Goal: Transaction & Acquisition: Purchase product/service

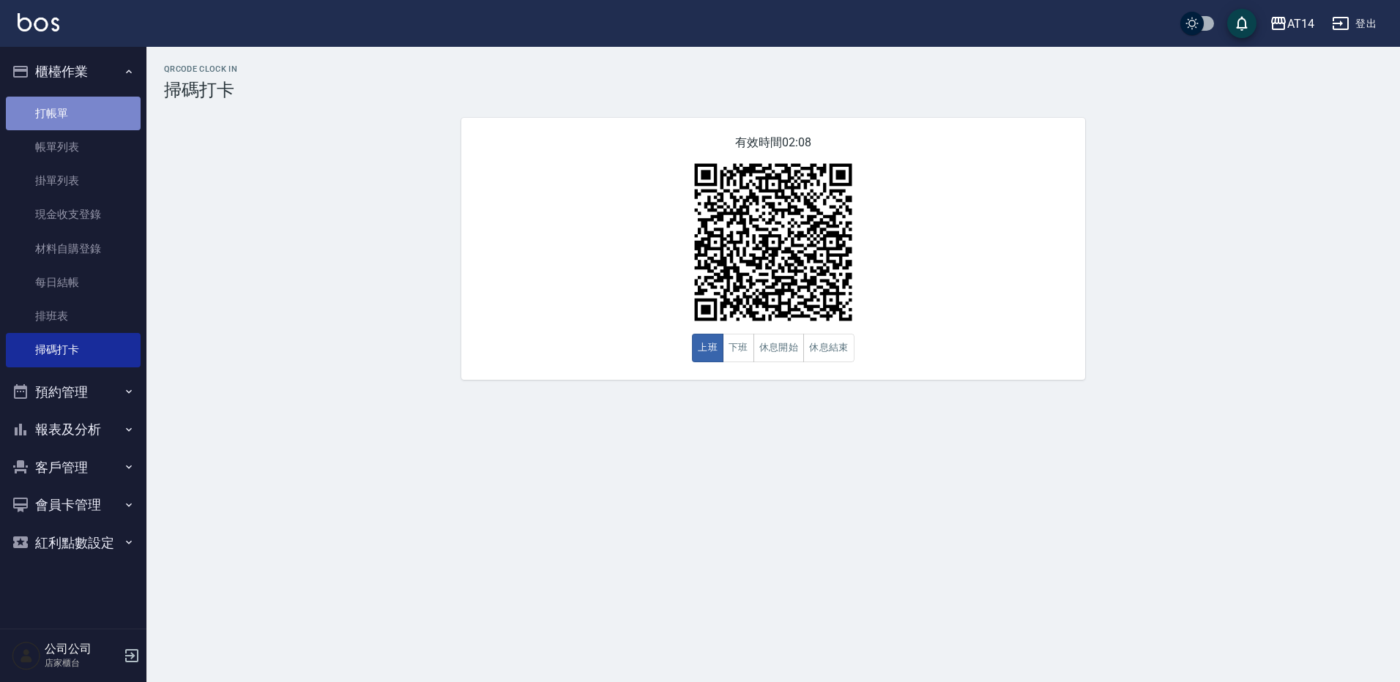
click at [68, 111] on link "打帳單" at bounding box center [73, 114] width 135 height 34
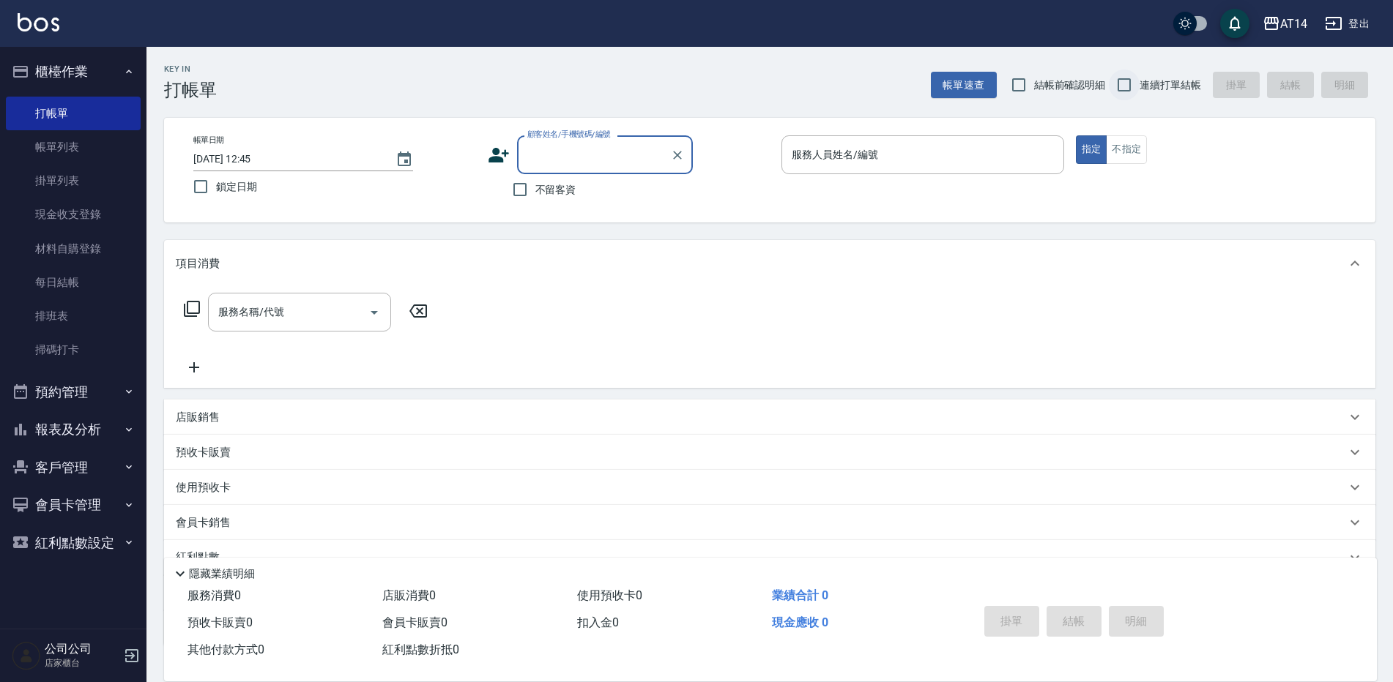
click at [1130, 91] on input "連續打單結帳" at bounding box center [1124, 85] width 31 height 31
checkbox input "true"
click at [535, 193] on span "不留客資" at bounding box center [555, 189] width 41 height 15
click at [535, 193] on input "不留客資" at bounding box center [519, 189] width 31 height 31
checkbox input "true"
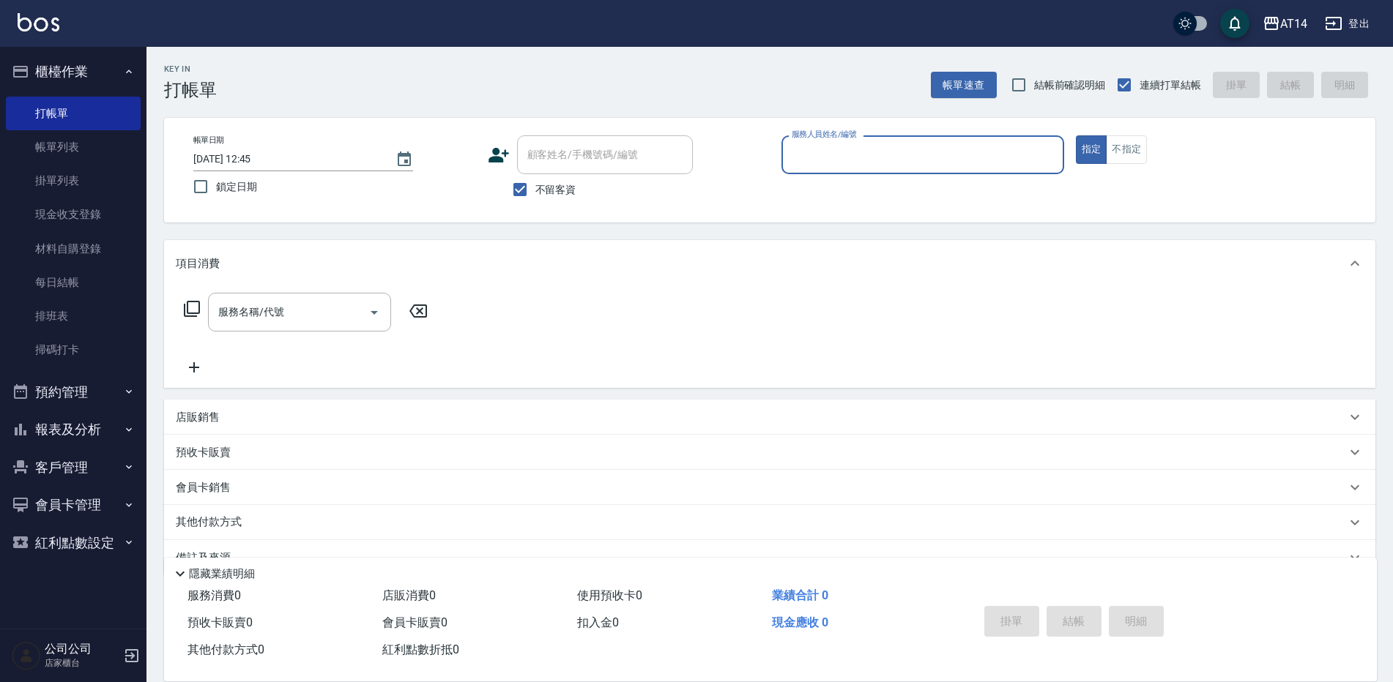
click at [830, 157] on input "服務人員姓名/編號" at bounding box center [922, 155] width 269 height 26
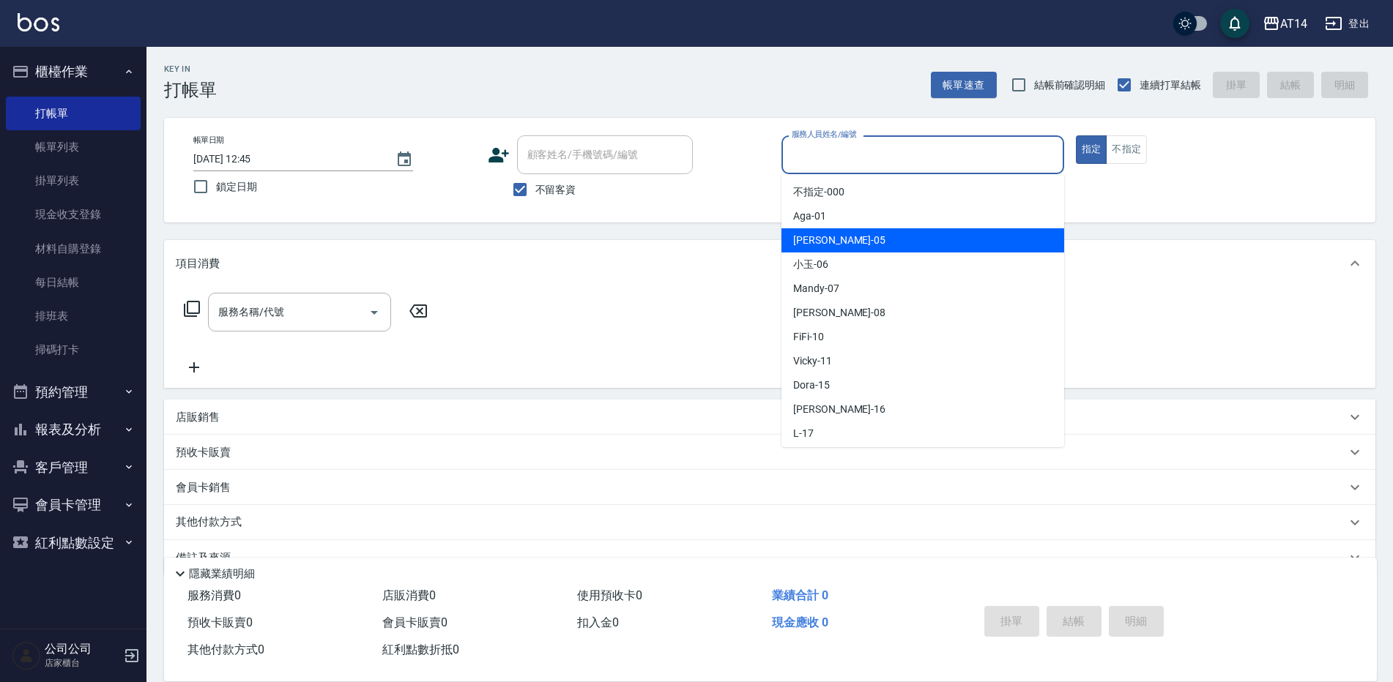
click at [810, 250] on div "Patty -05" at bounding box center [922, 240] width 283 height 24
type input "Patty-05"
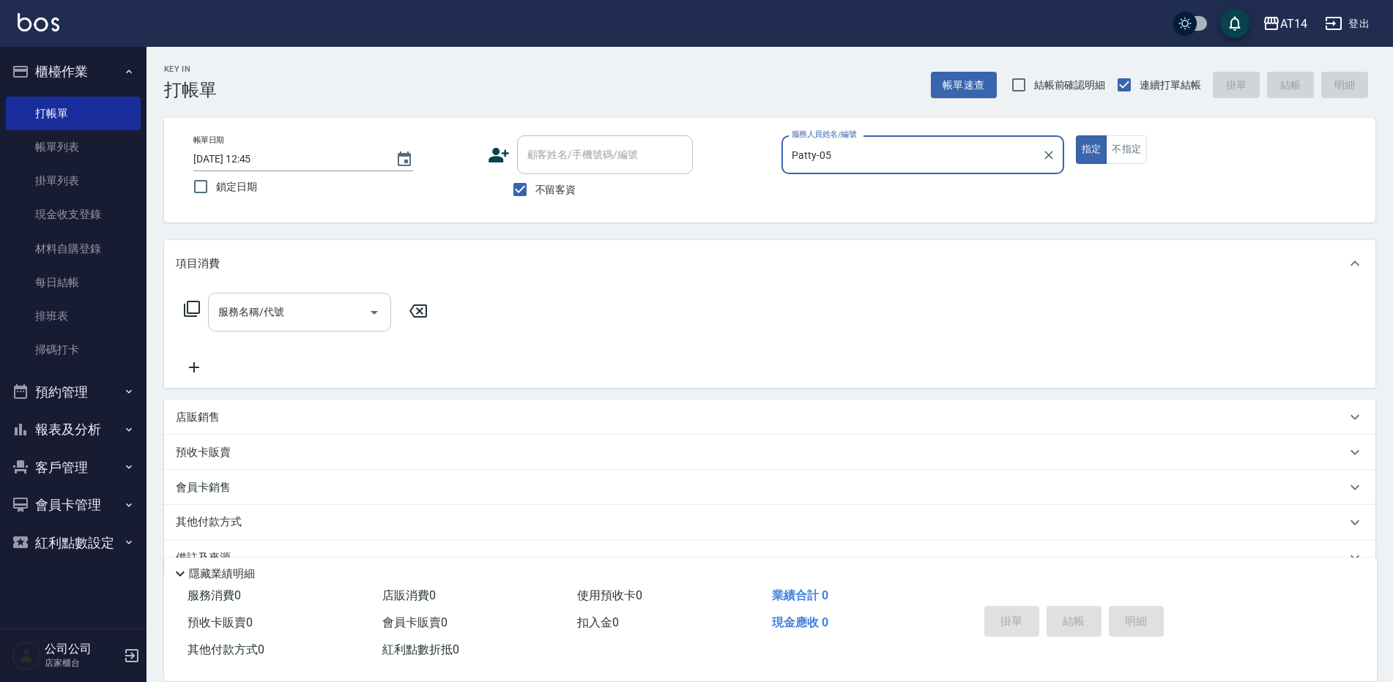
click at [311, 322] on input "服務名稱/代號" at bounding box center [289, 312] width 148 height 26
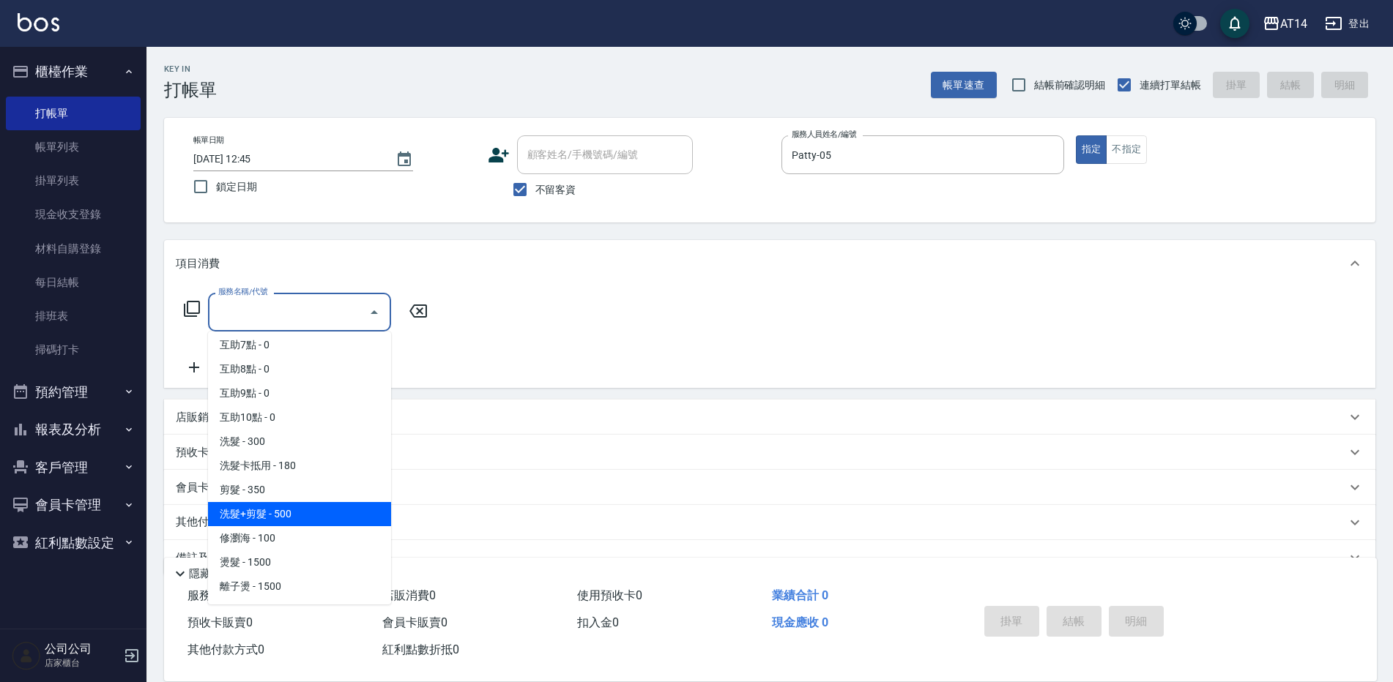
scroll to position [220, 0]
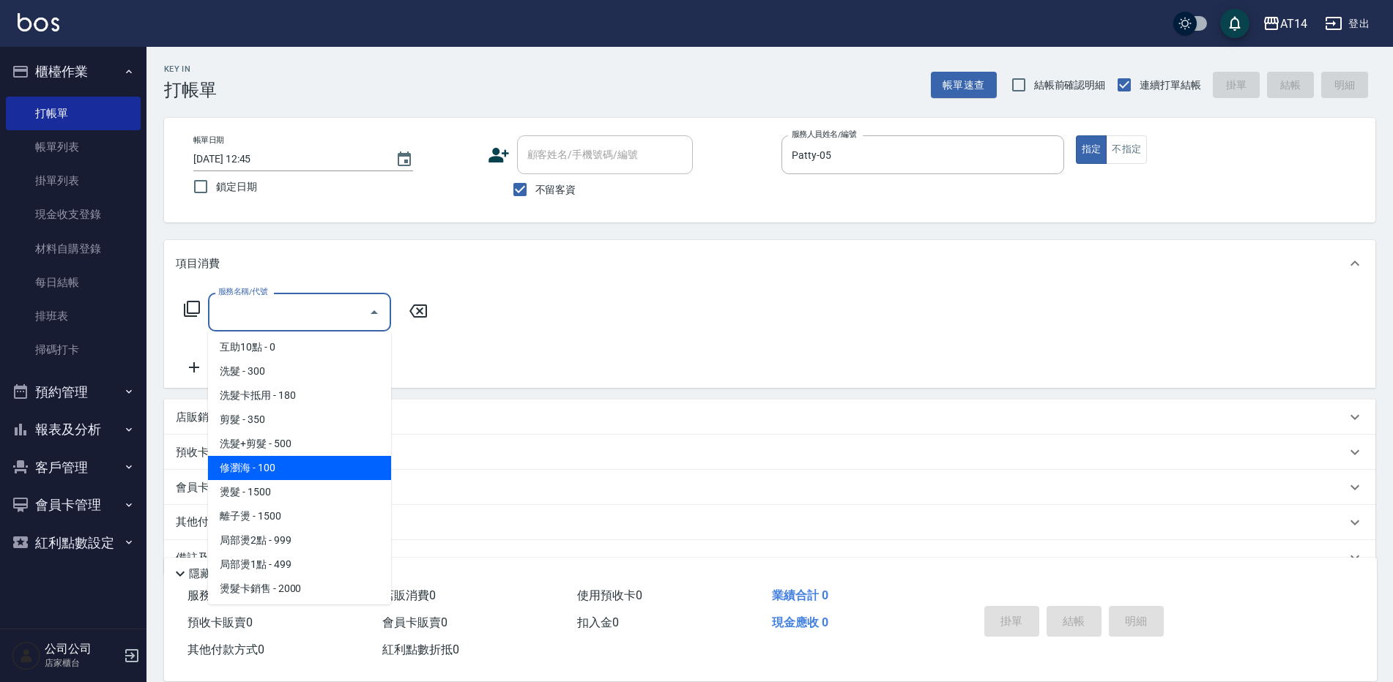
click at [257, 468] on span "修瀏海 - 100" at bounding box center [299, 468] width 183 height 24
type input "修瀏海(023)"
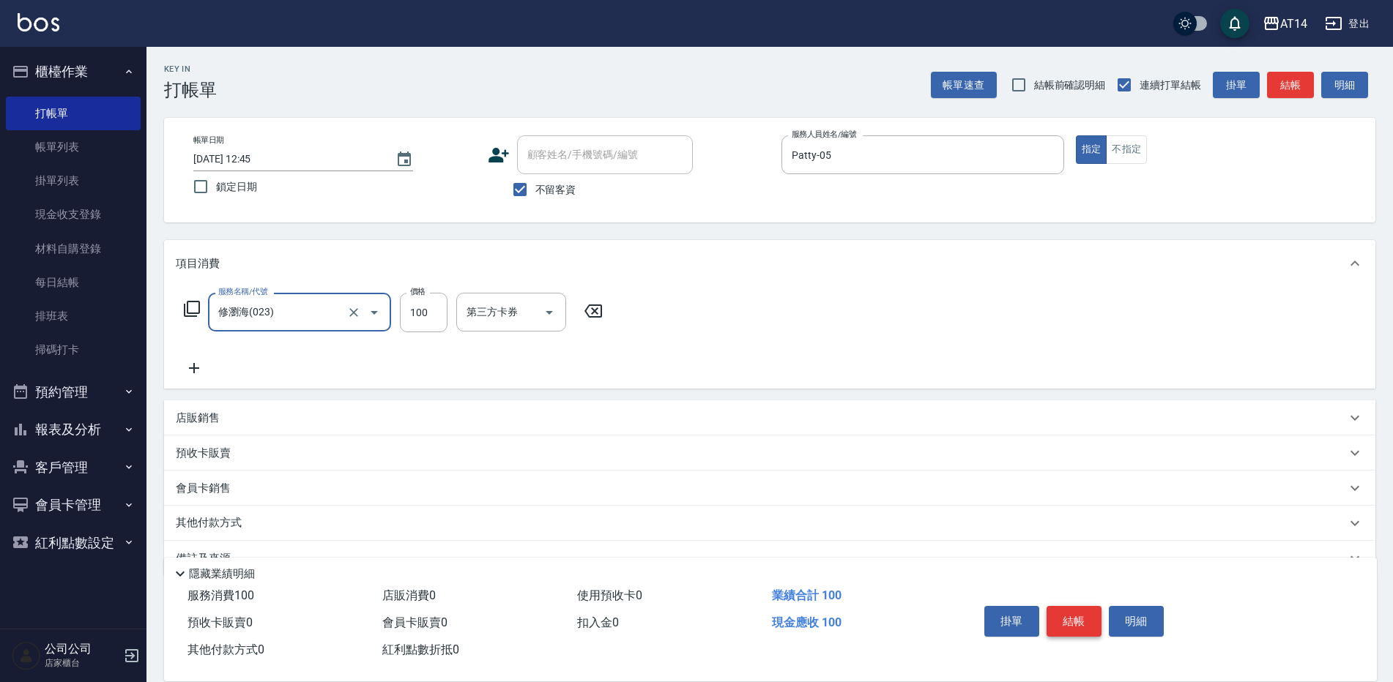
click at [1071, 611] on button "結帳" at bounding box center [1073, 621] width 55 height 31
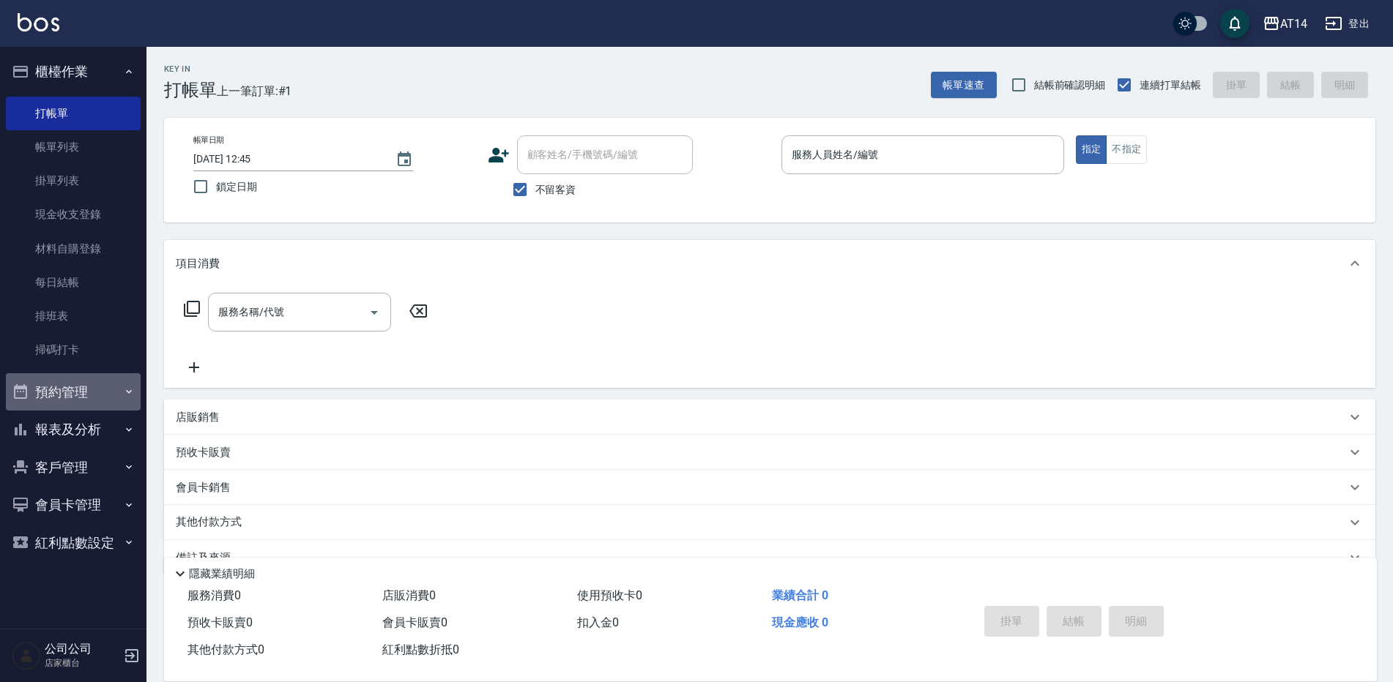
click at [92, 395] on button "預約管理" at bounding box center [73, 392] width 135 height 38
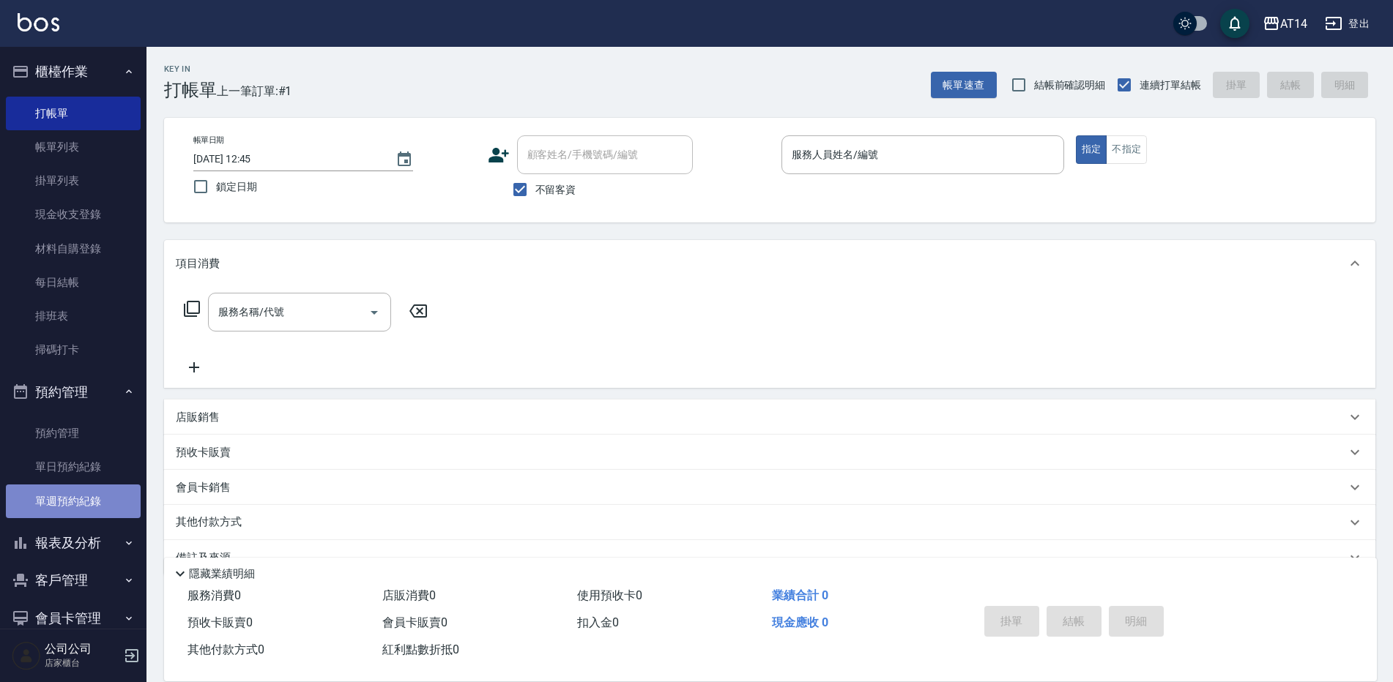
click at [90, 513] on link "單週預約紀錄" at bounding box center [73, 502] width 135 height 34
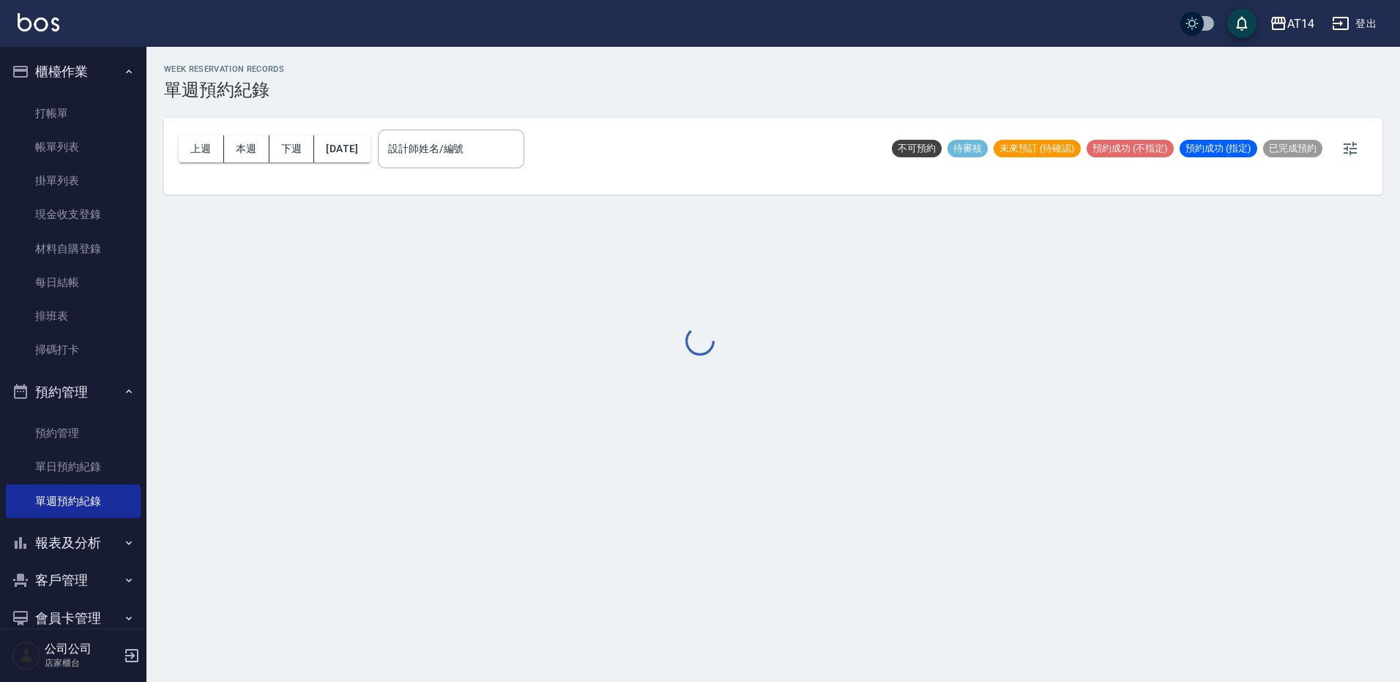
click at [497, 152] on div at bounding box center [700, 341] width 1400 height 682
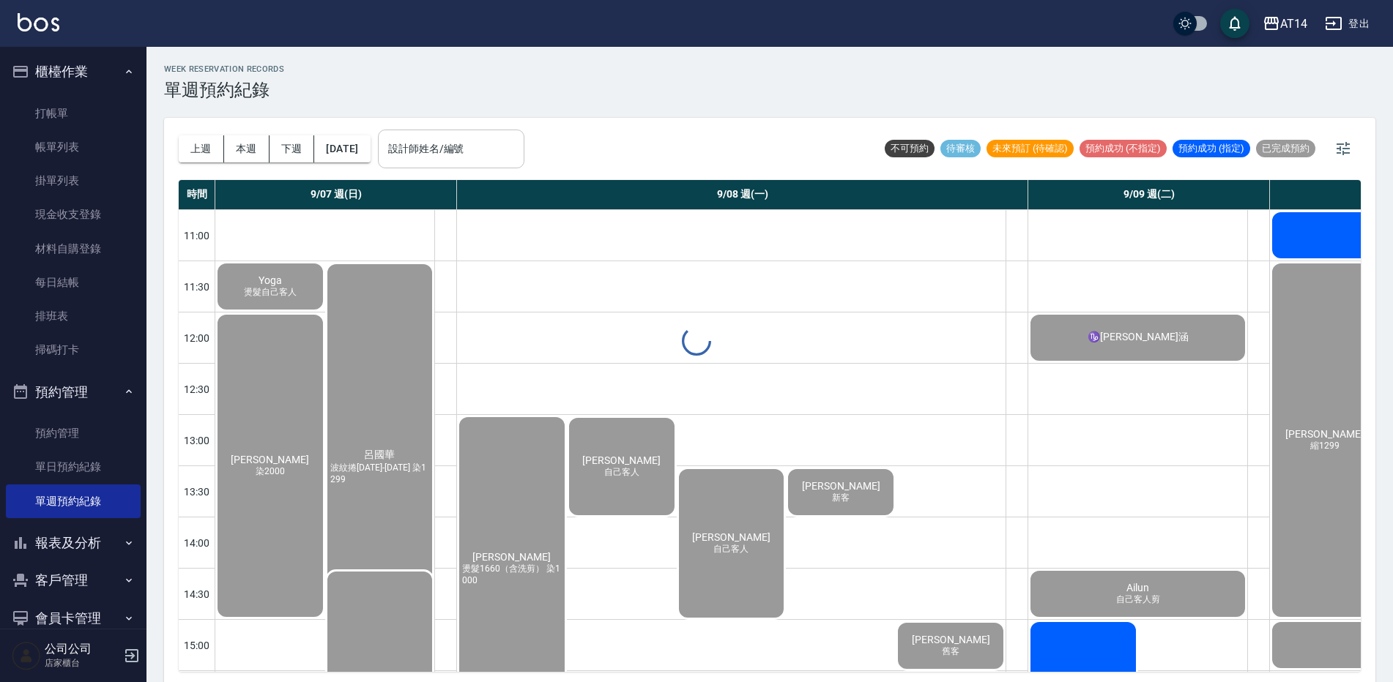
click at [499, 150] on input "設計師姓名/編號" at bounding box center [450, 149] width 133 height 26
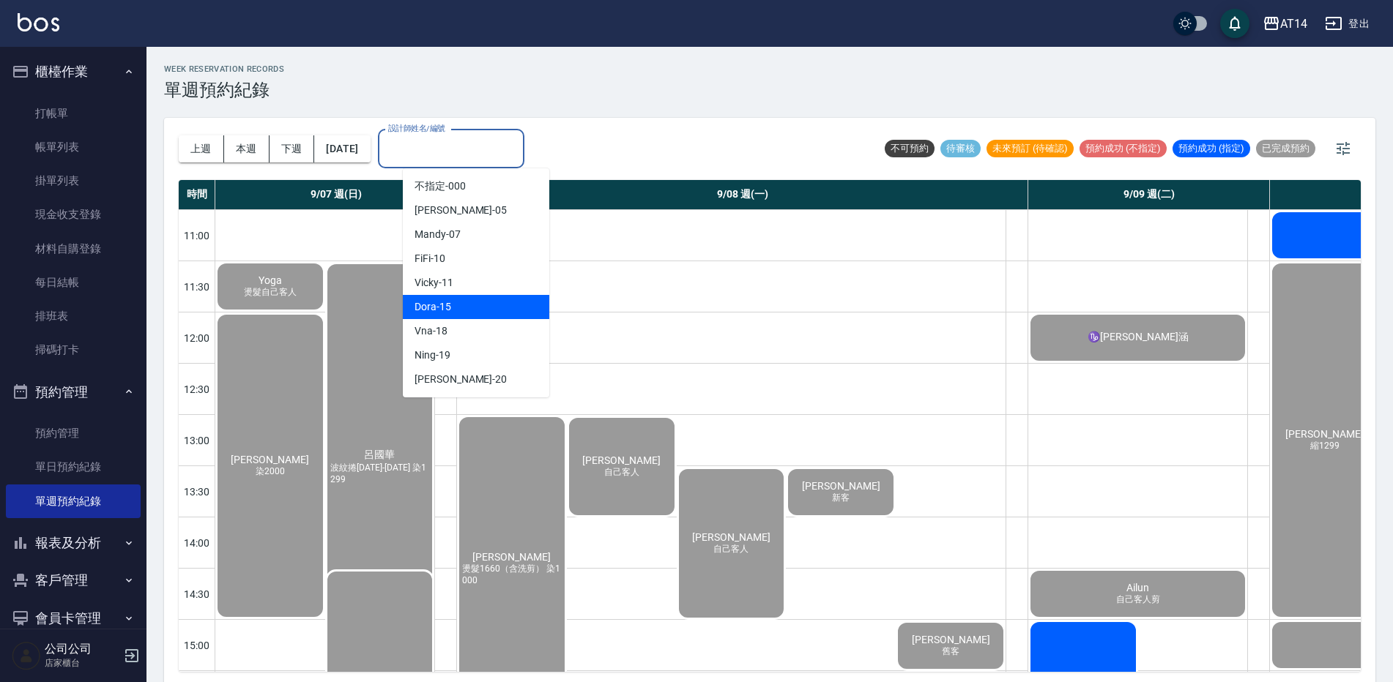
click at [490, 305] on div "Dora -15" at bounding box center [476, 307] width 146 height 24
type input "Dora-15"
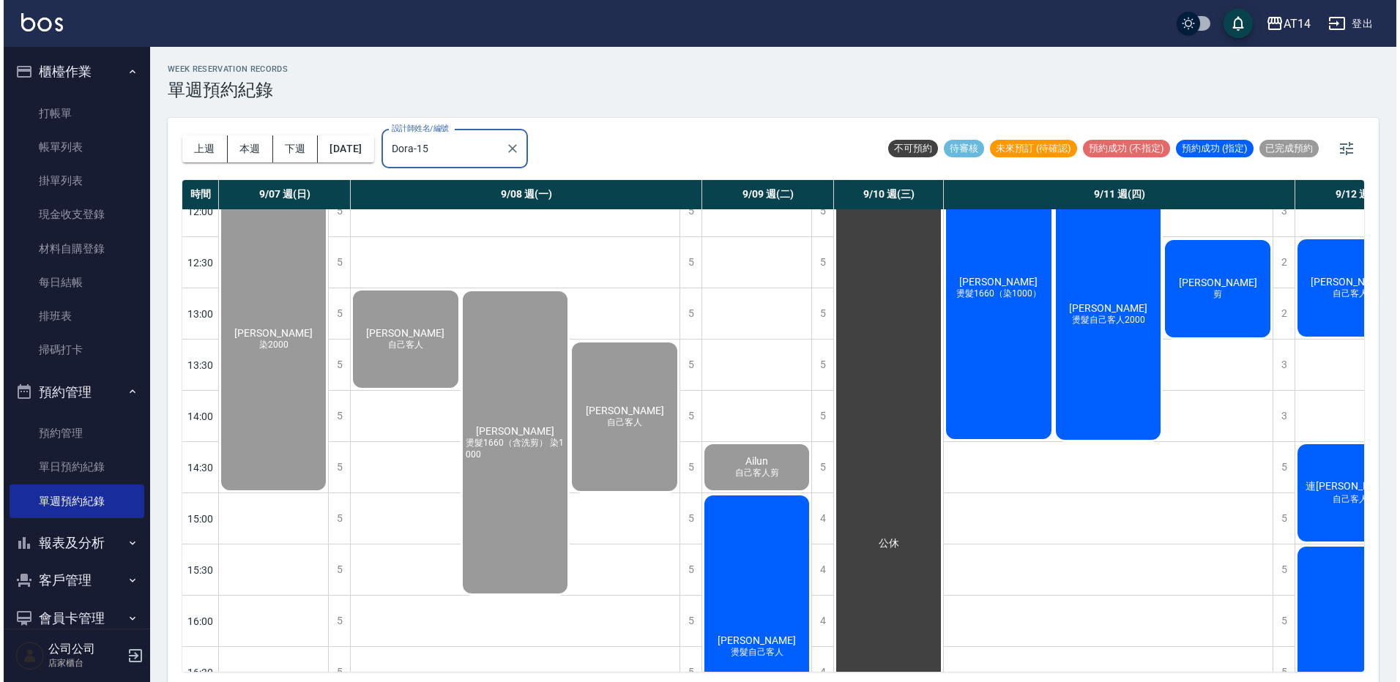
scroll to position [94, 0]
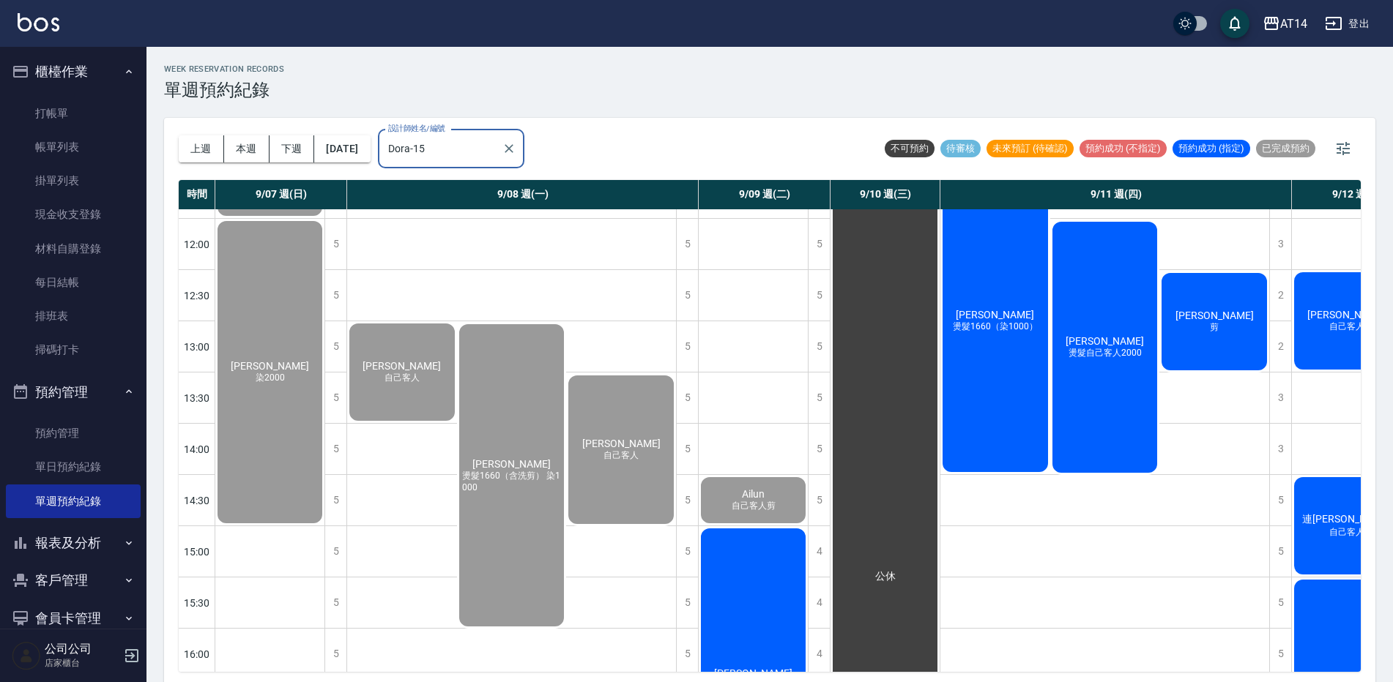
click at [1214, 332] on span "剪" at bounding box center [1214, 327] width 15 height 12
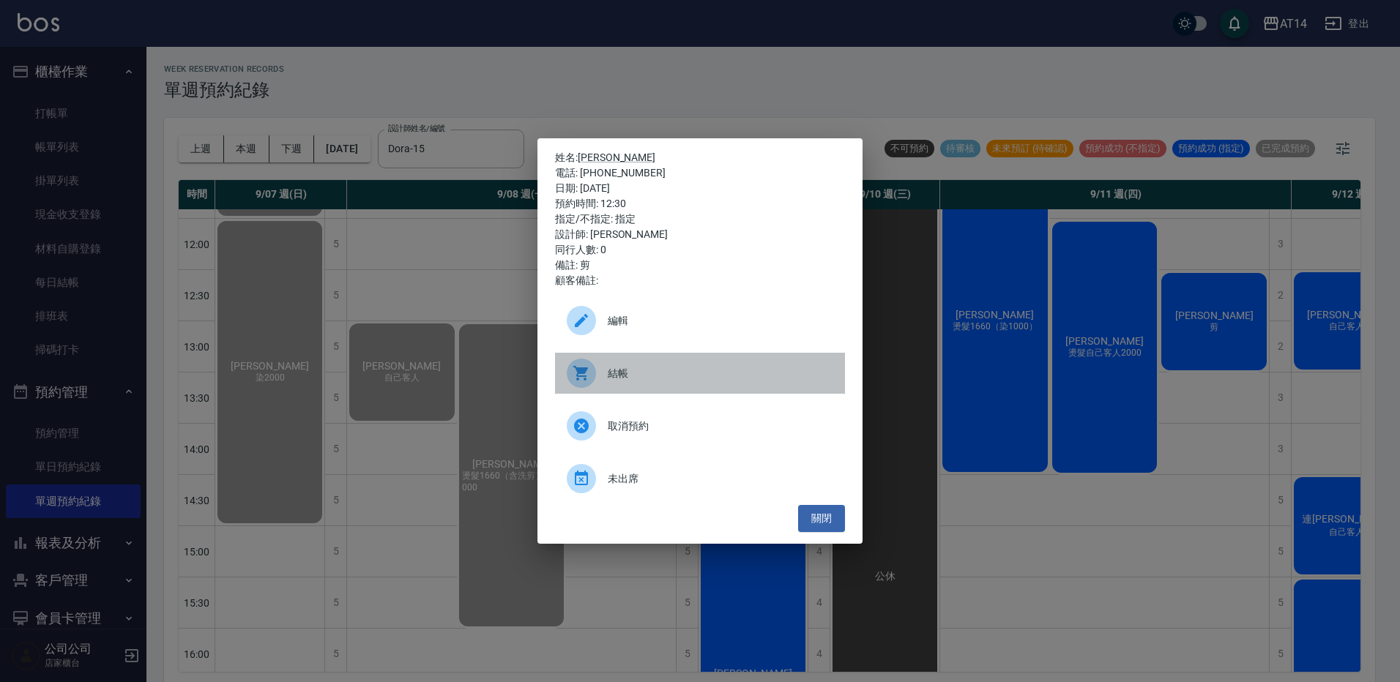
click at [682, 370] on span "結帳" at bounding box center [721, 373] width 226 height 15
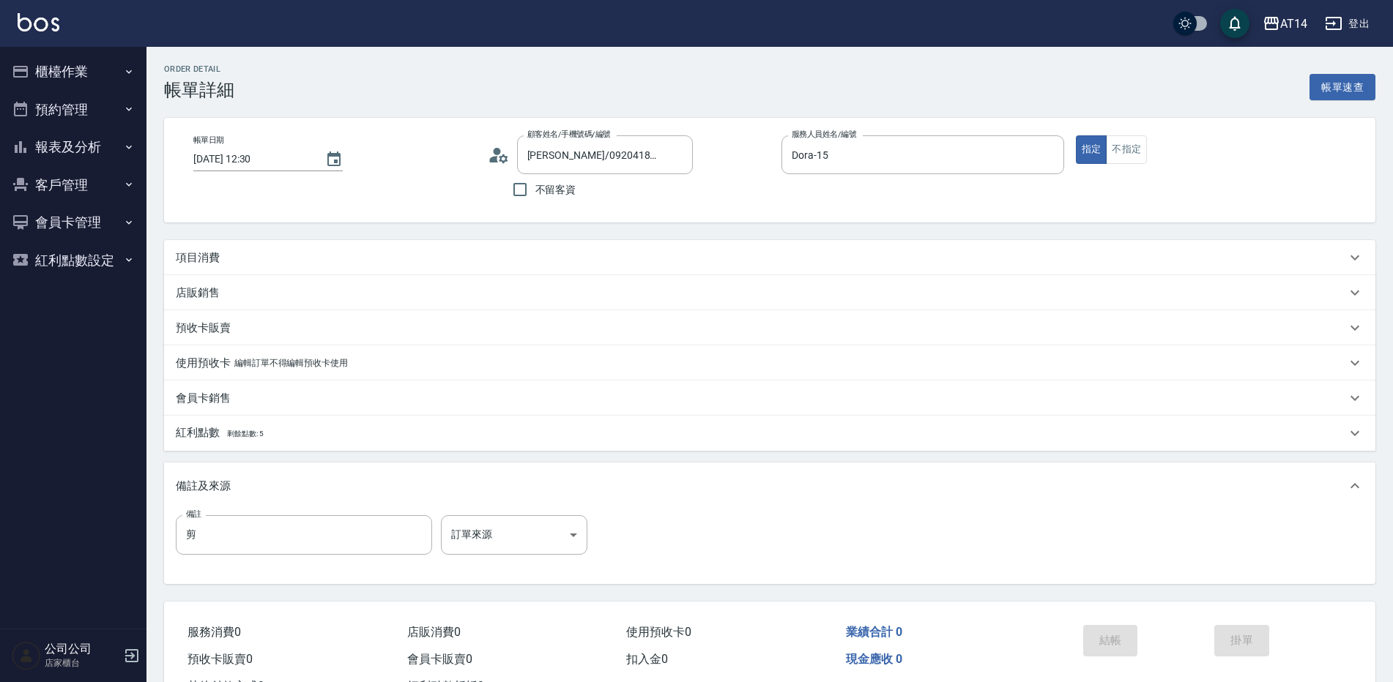
click at [210, 252] on p "項目消費" at bounding box center [198, 257] width 44 height 15
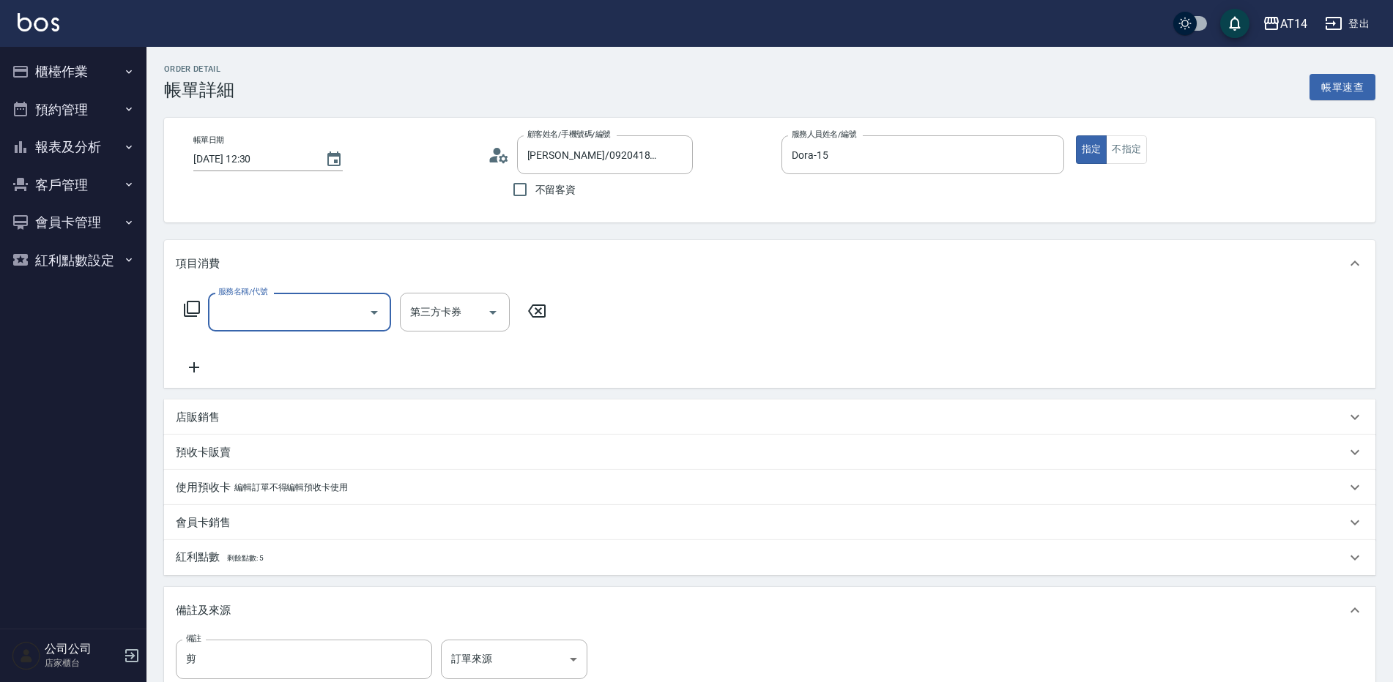
click at [225, 302] on input "服務名稱/代號" at bounding box center [289, 312] width 148 height 26
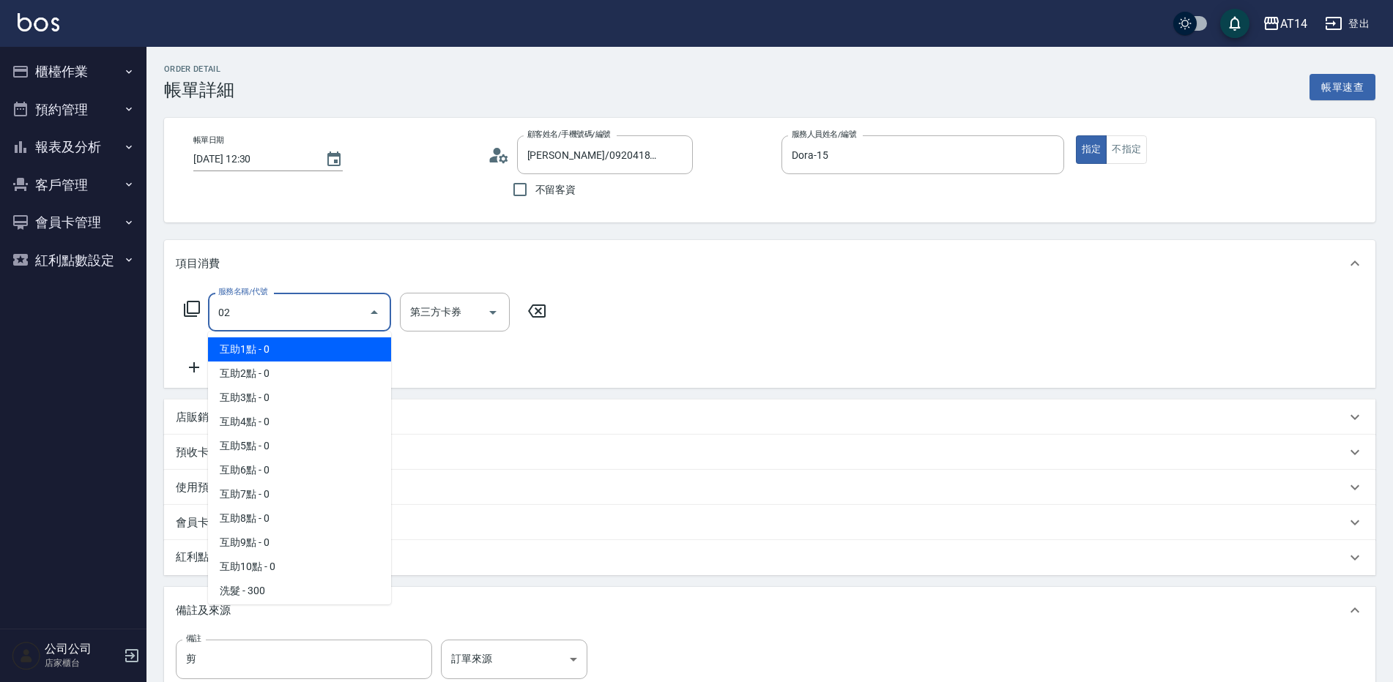
type input "021"
type input "1"
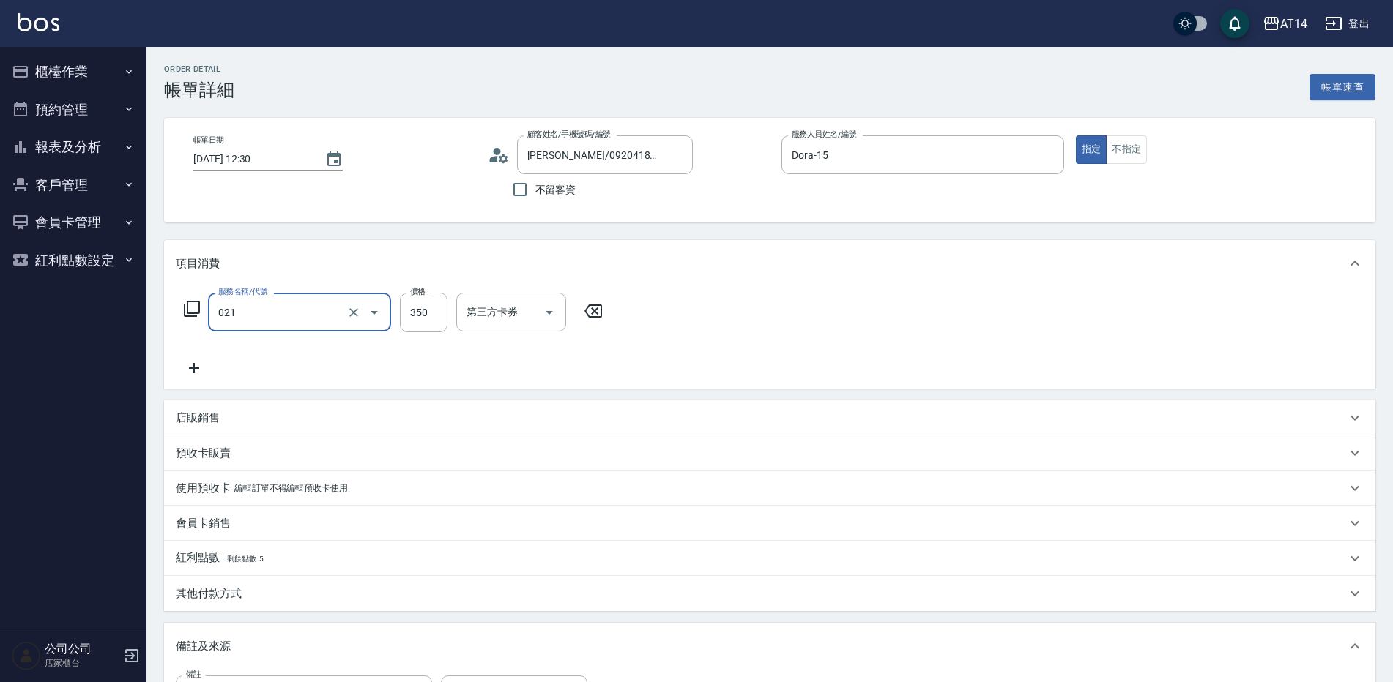
type input "剪髮(021)"
type input "4"
type input "0"
type input "400"
type input "1"
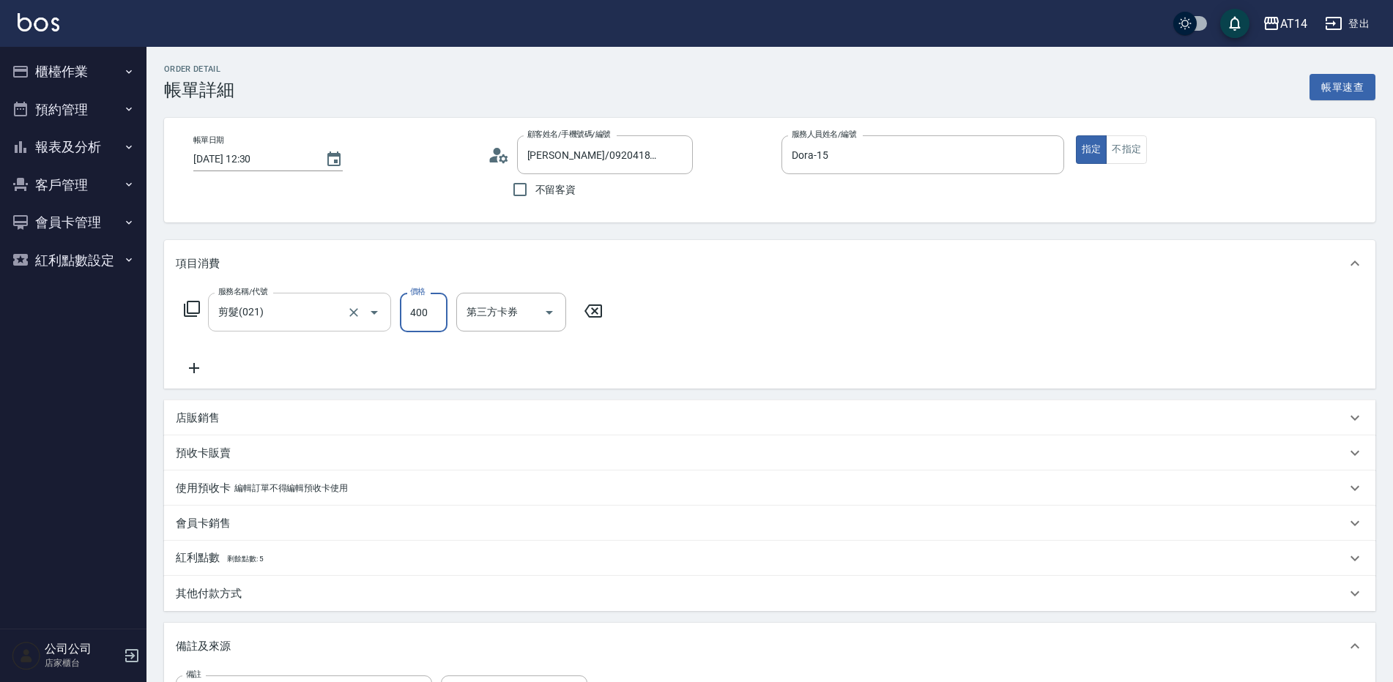
type input "400"
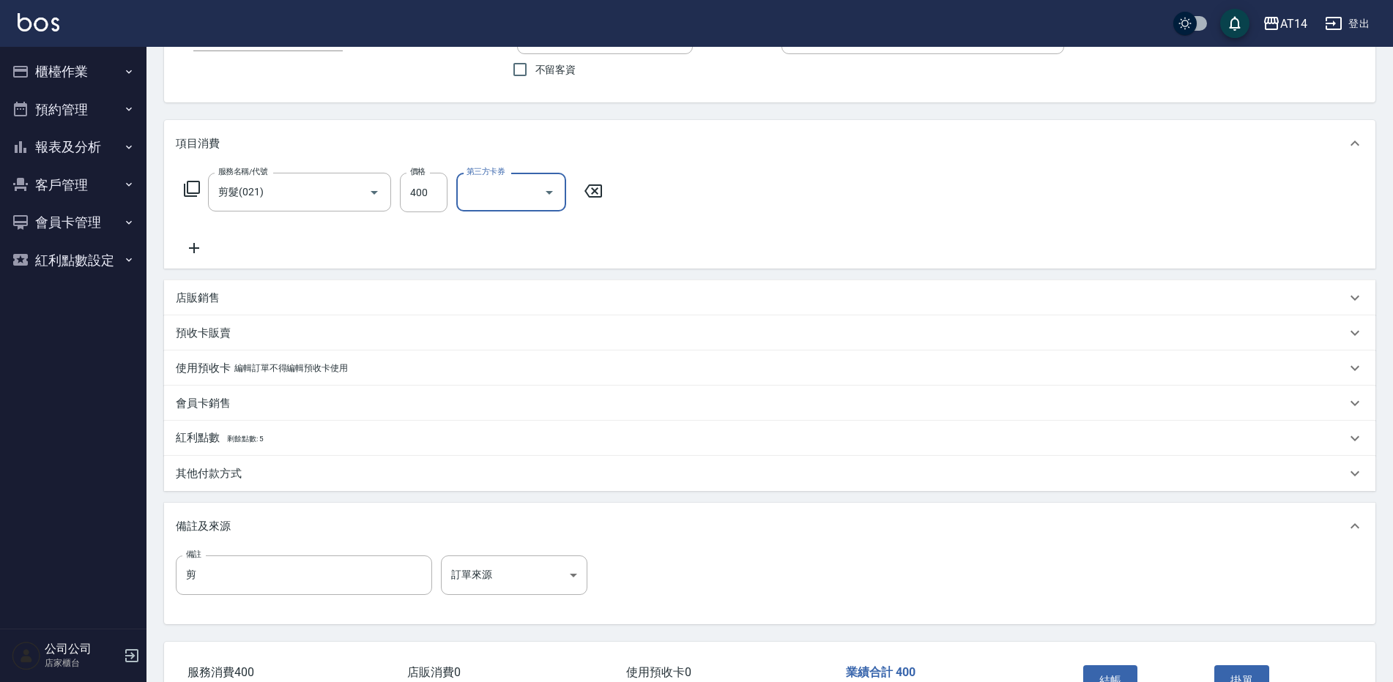
scroll to position [146, 0]
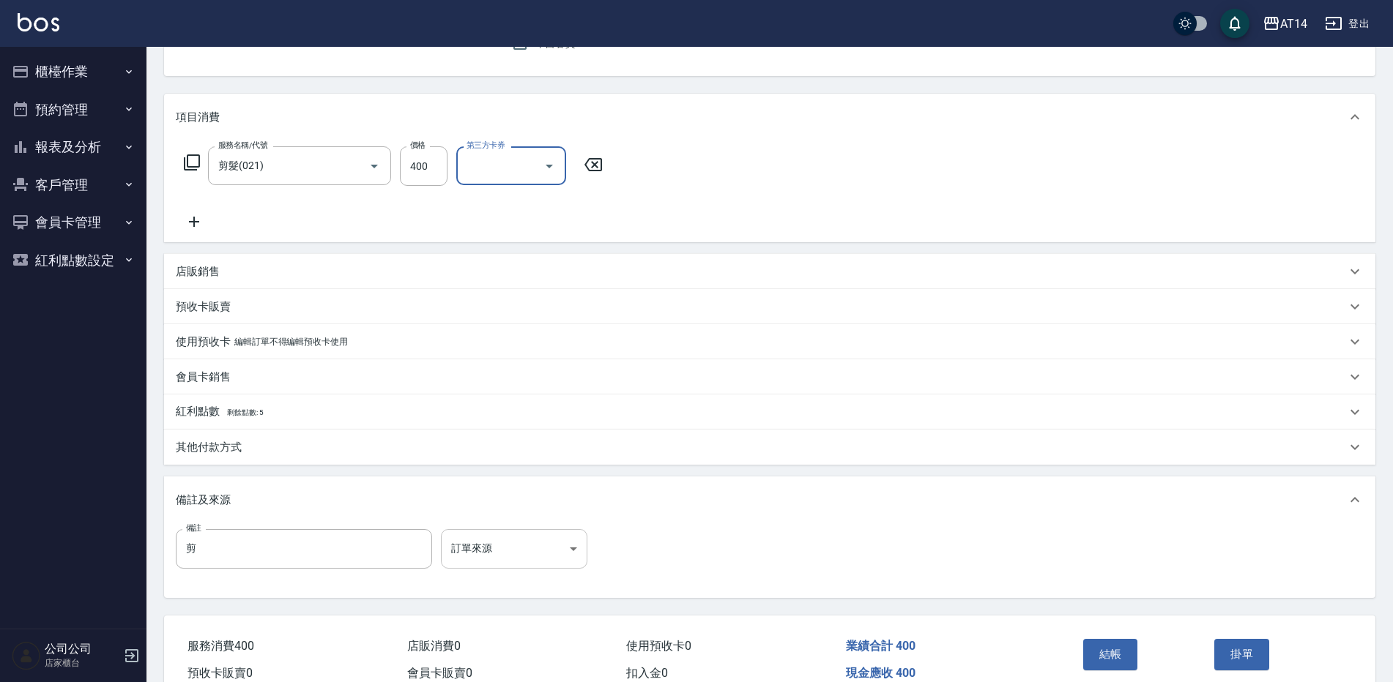
click at [519, 540] on body "AT14 登出 櫃檯作業 打帳單 帳單列表 掛單列表 現金收支登錄 材料自購登錄 每日結帳 排班表 掃碼打卡 預約管理 預約管理 單日預約紀錄 單週預約紀錄 …" at bounding box center [696, 302] width 1393 height 896
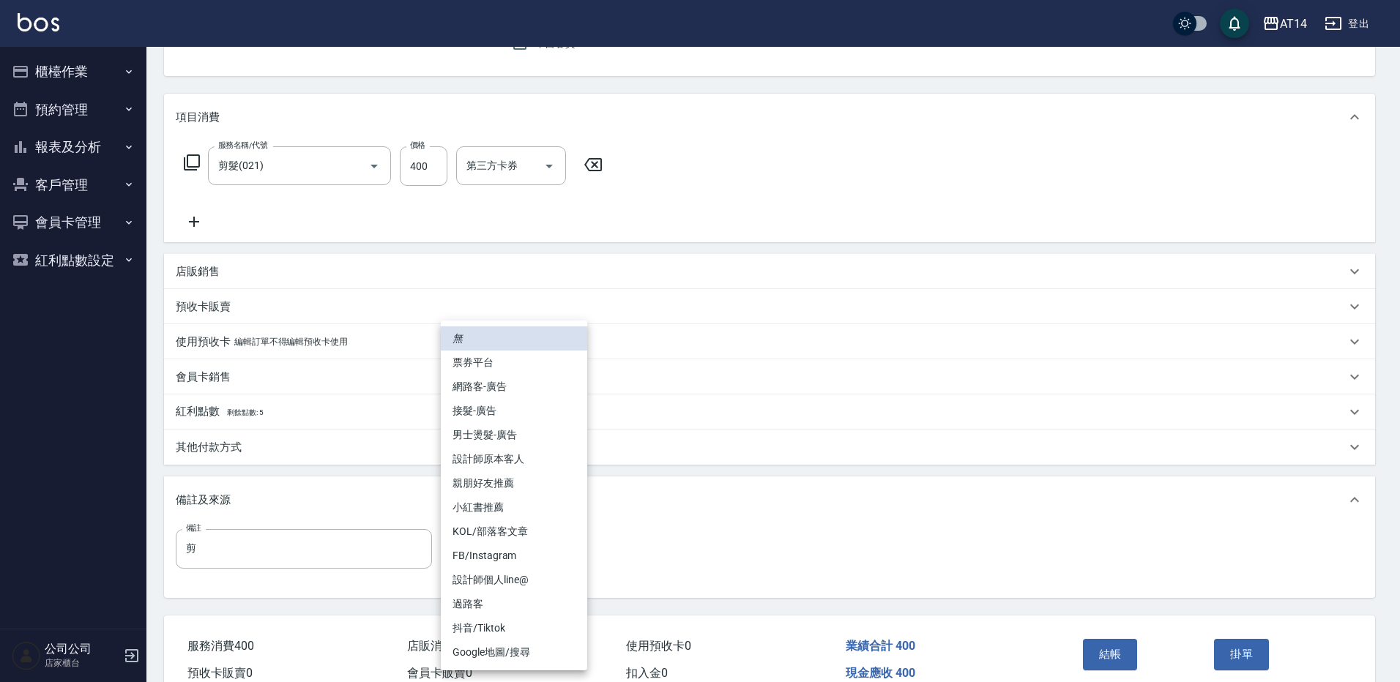
click at [535, 458] on li "設計師原本客人" at bounding box center [514, 459] width 146 height 24
type input "設計師原本客人"
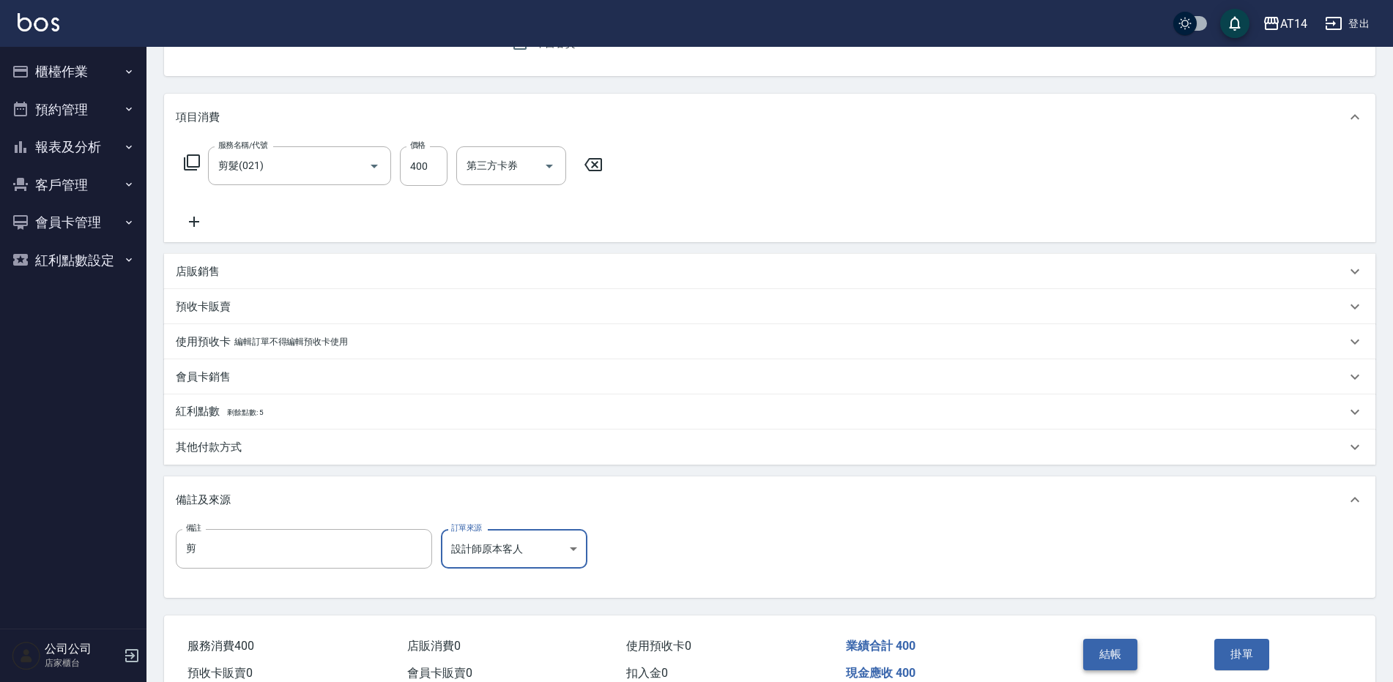
click at [1119, 647] on button "結帳" at bounding box center [1110, 654] width 55 height 31
